Goal: Communication & Community: Connect with others

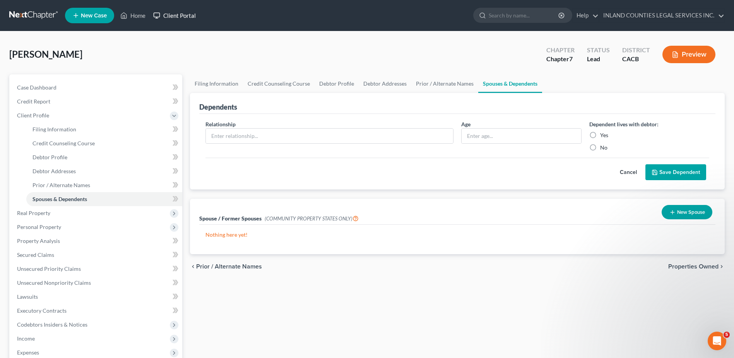
click at [174, 14] on link "Client Portal" at bounding box center [174, 16] width 50 height 14
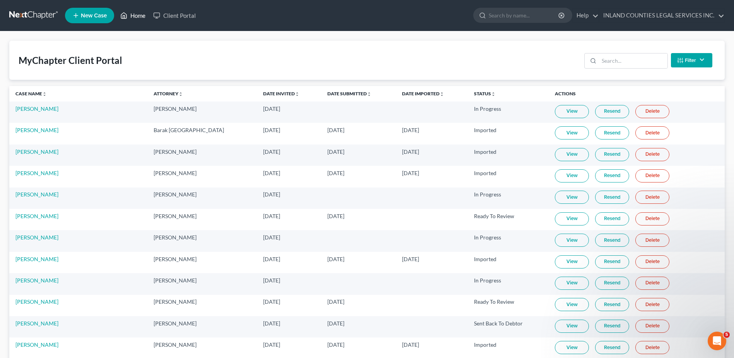
click at [139, 16] on link "Home" at bounding box center [132, 16] width 33 height 14
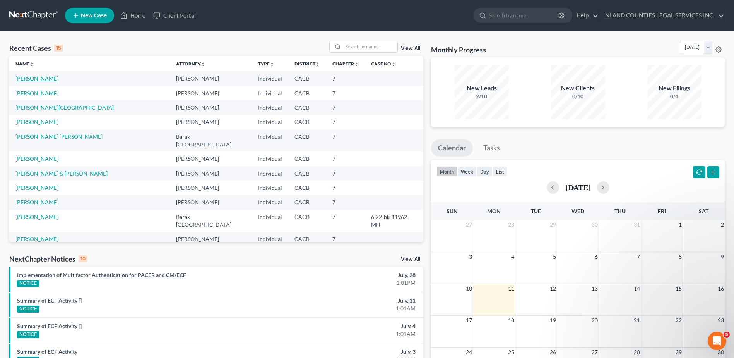
click at [37, 78] on link "[PERSON_NAME]" at bounding box center [36, 78] width 43 height 7
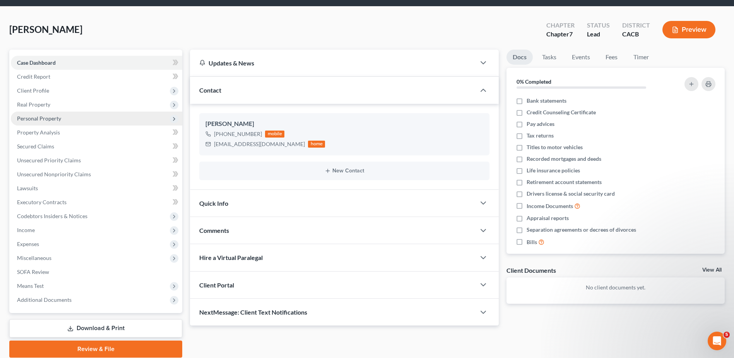
scroll to position [54, 0]
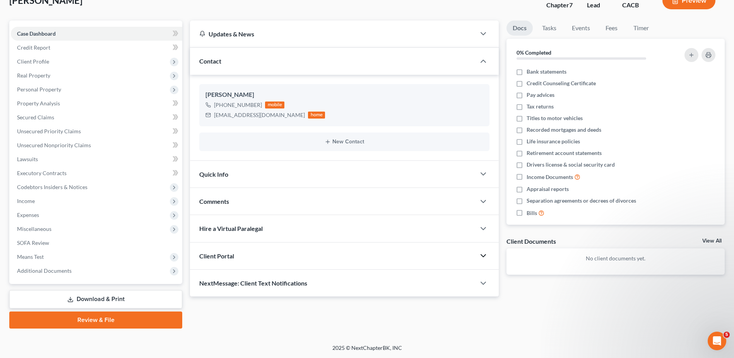
click at [483, 256] on polyline "button" at bounding box center [483, 255] width 5 height 2
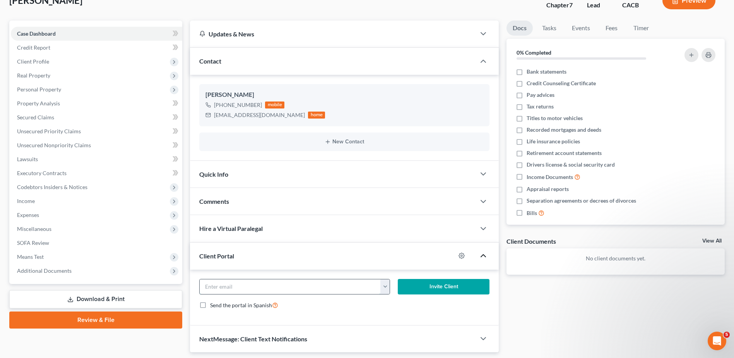
click at [231, 289] on input "email" at bounding box center [290, 286] width 181 height 15
type input "[EMAIL_ADDRESS][DOMAIN_NAME]"
click at [449, 286] on button "Invite Client" at bounding box center [444, 286] width 92 height 15
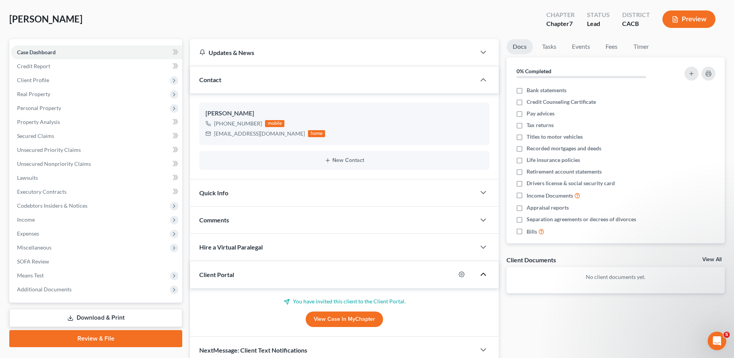
scroll to position [0, 0]
